Goal: Task Accomplishment & Management: Manage account settings

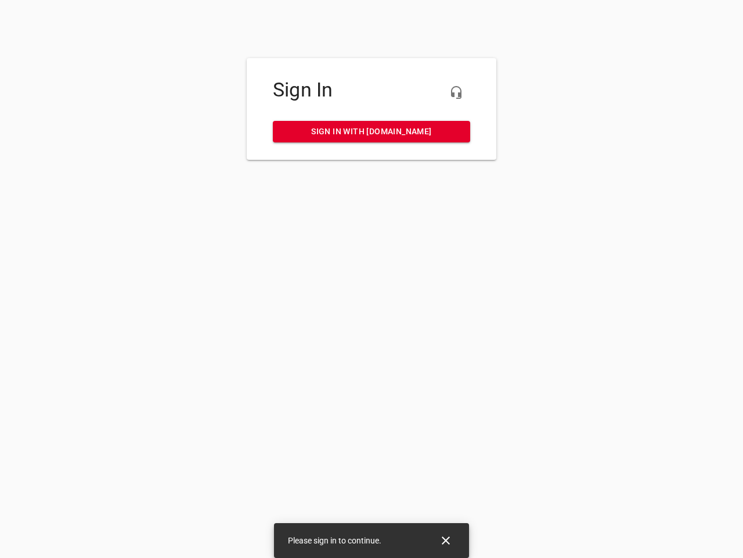
click at [457, 92] on icon "button" at bounding box center [457, 92] width 14 height 14
click at [446, 540] on icon "Close" at bounding box center [446, 540] width 8 height 8
